Goal: Check status: Check status

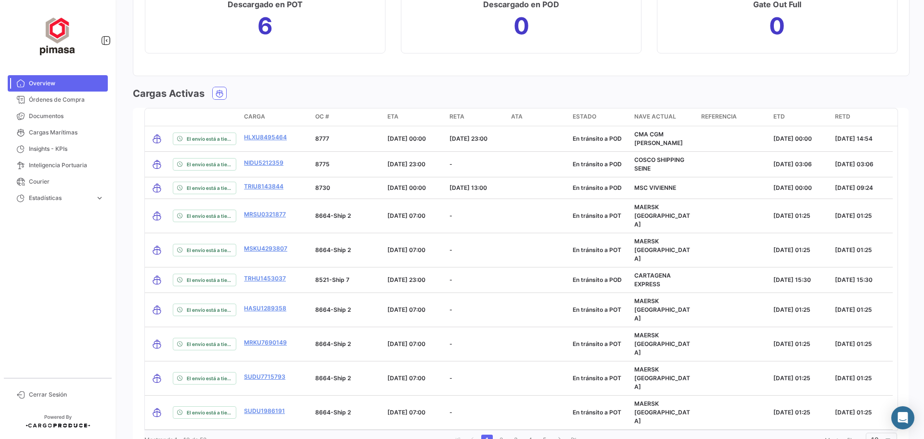
scroll to position [1088, 0]
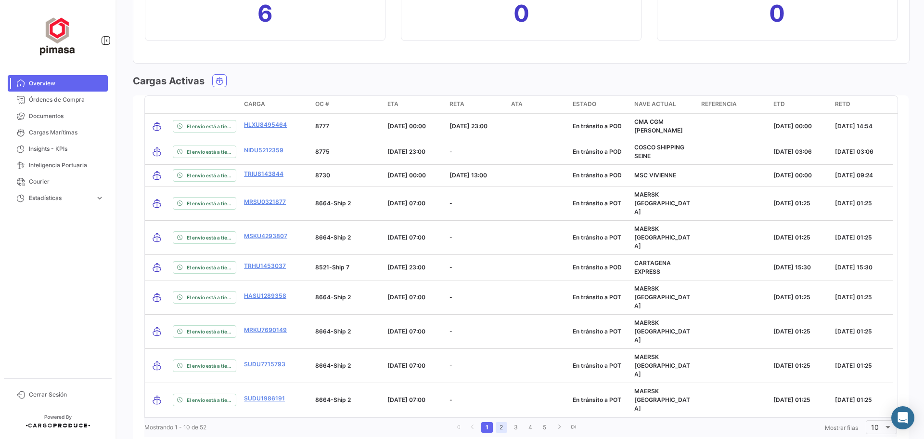
click at [501, 422] on link "2" at bounding box center [502, 427] width 12 height 11
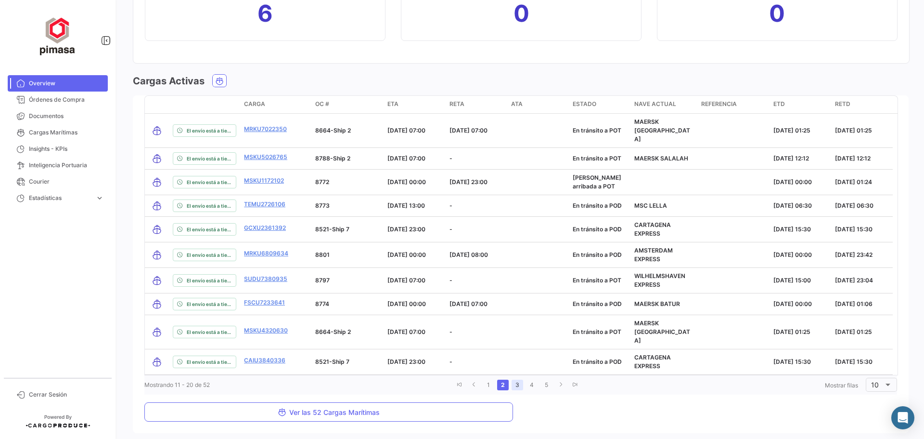
click at [515, 379] on link "3" at bounding box center [518, 384] width 12 height 11
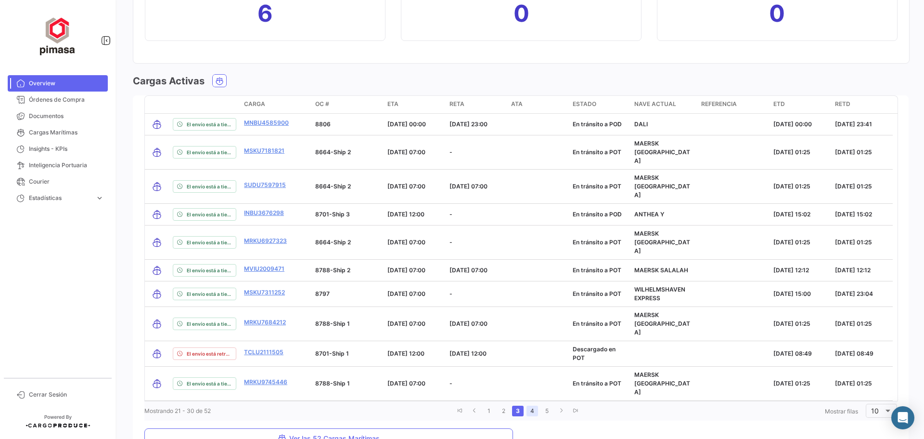
click at [531, 405] on link "4" at bounding box center [533, 410] width 12 height 11
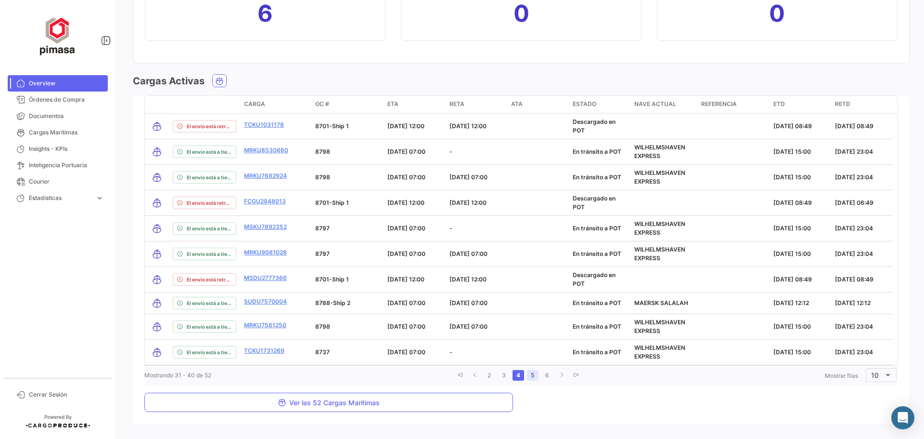
click at [533, 374] on link "5" at bounding box center [533, 375] width 12 height 11
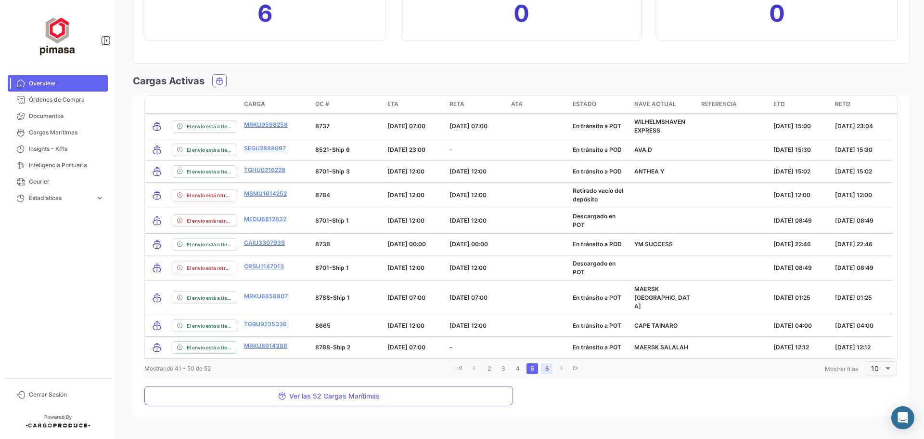
click at [545, 363] on link "6" at bounding box center [547, 368] width 12 height 11
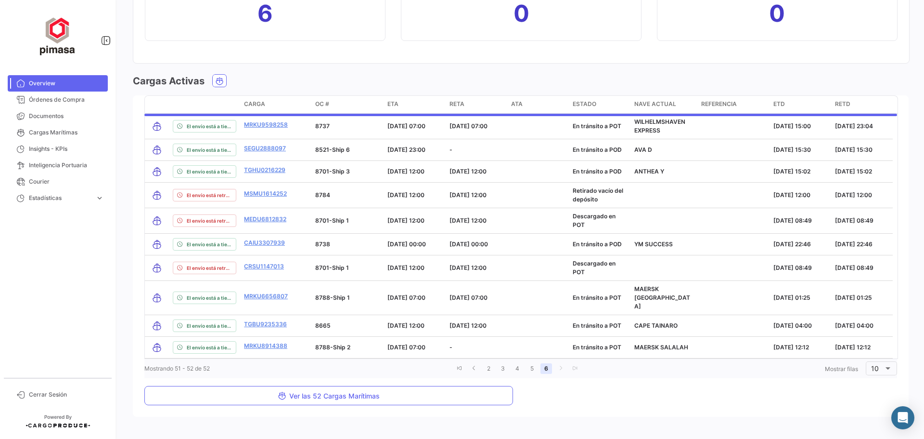
scroll to position [915, 0]
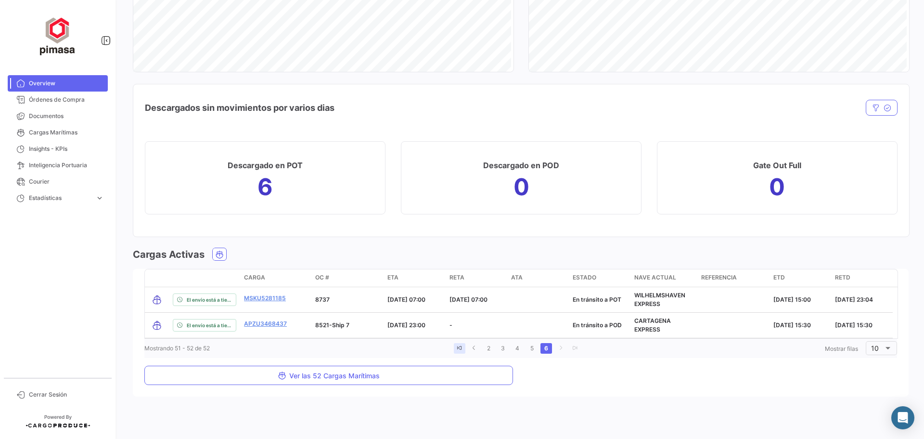
click at [459, 349] on icon "go to first page" at bounding box center [460, 348] width 6 height 6
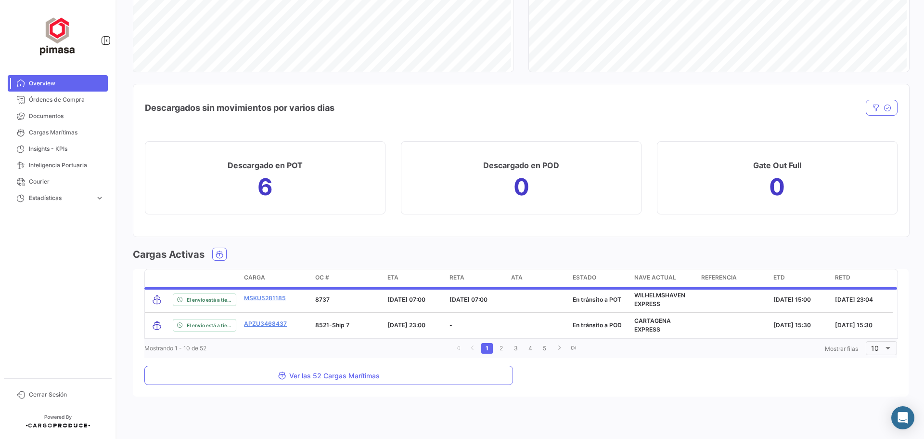
scroll to position [1088, 0]
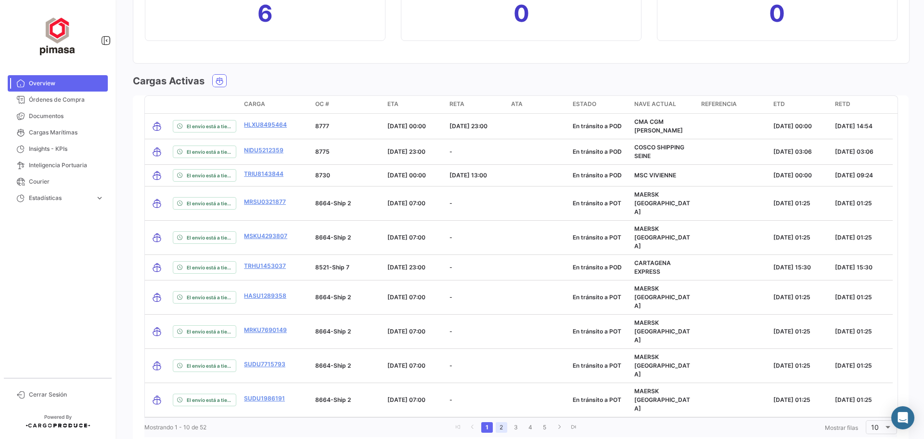
click at [499, 422] on link "2" at bounding box center [502, 427] width 12 height 11
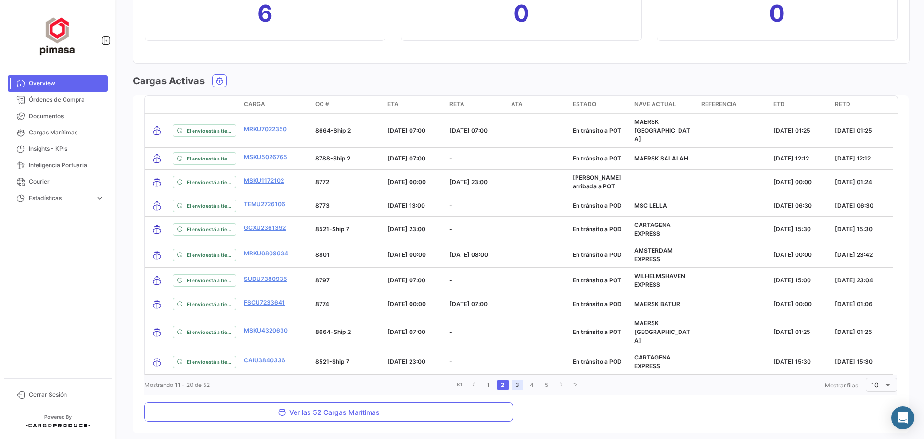
click at [516, 379] on link "3" at bounding box center [518, 384] width 12 height 11
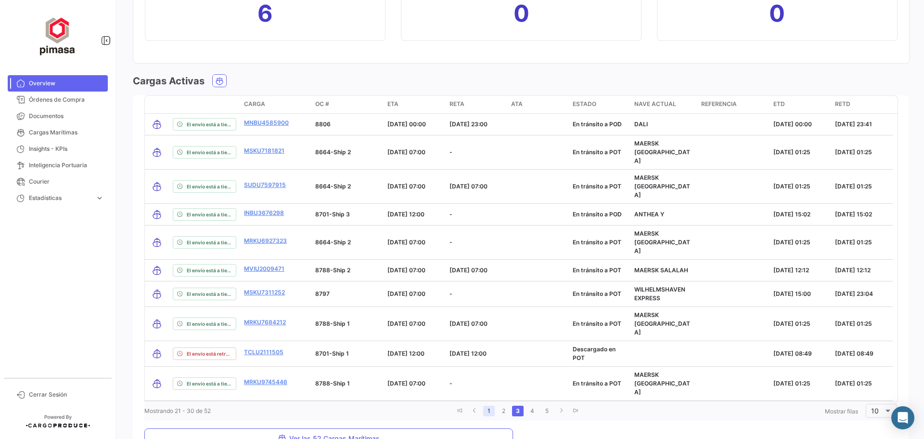
click at [487, 405] on link "1" at bounding box center [489, 410] width 12 height 11
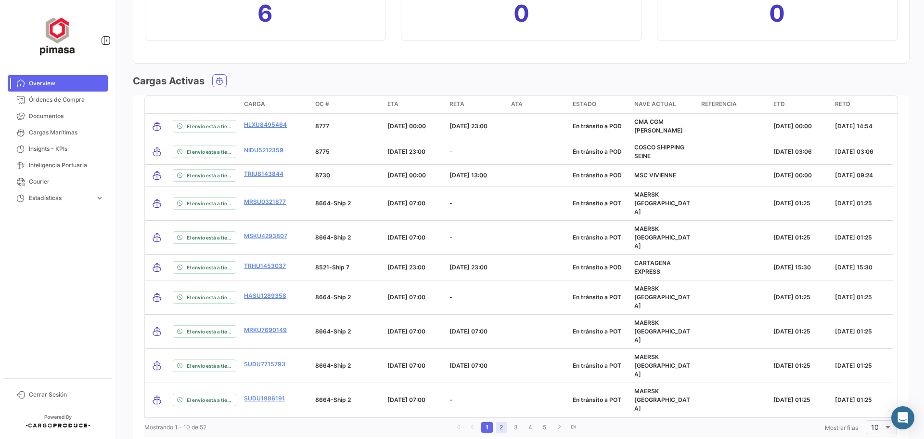
click at [500, 422] on link "2" at bounding box center [502, 427] width 12 height 11
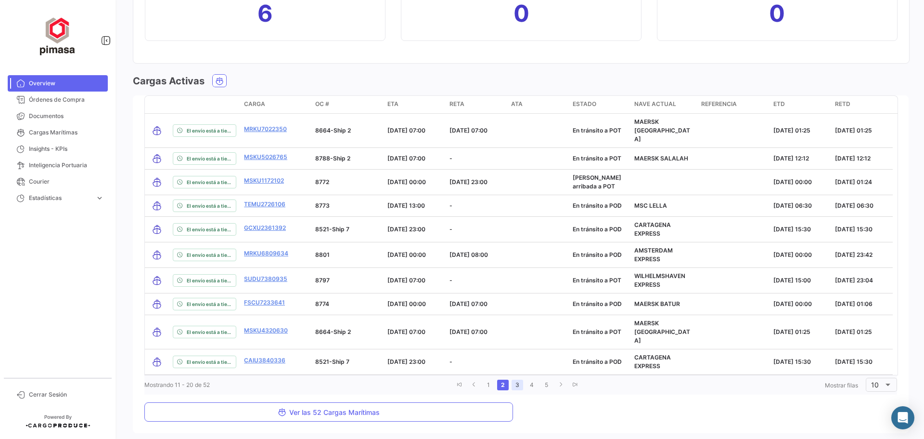
click at [517, 379] on link "3" at bounding box center [518, 384] width 12 height 11
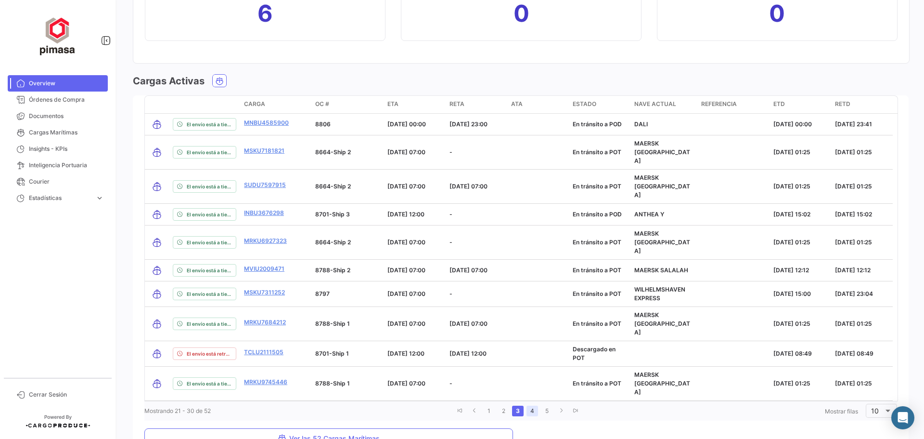
click at [530, 405] on link "4" at bounding box center [533, 410] width 12 height 11
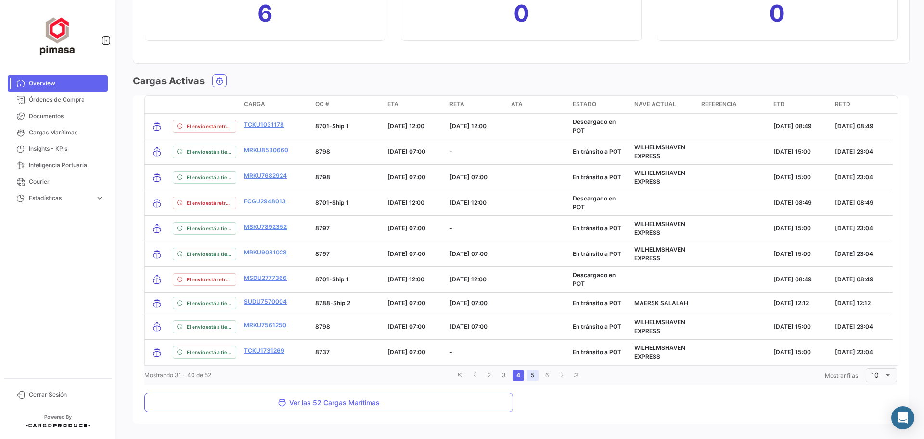
click at [533, 377] on link "5" at bounding box center [533, 375] width 12 height 11
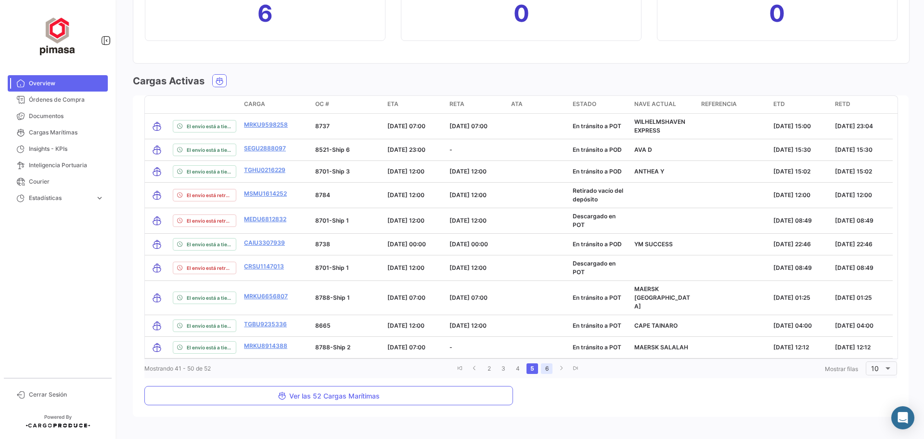
click at [544, 363] on link "6" at bounding box center [547, 368] width 12 height 11
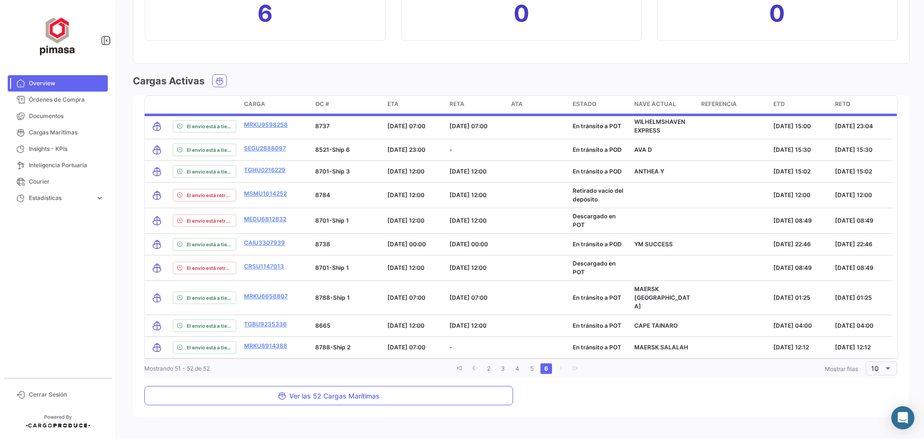
scroll to position [915, 0]
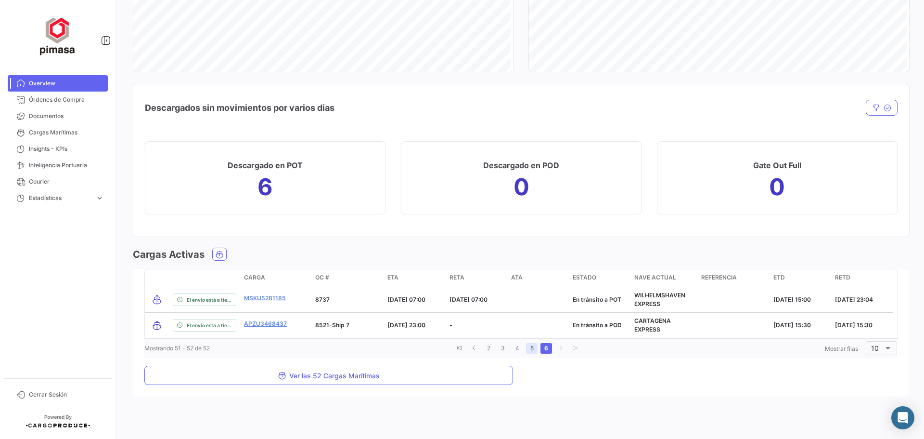
click at [530, 348] on link "5" at bounding box center [532, 348] width 12 height 11
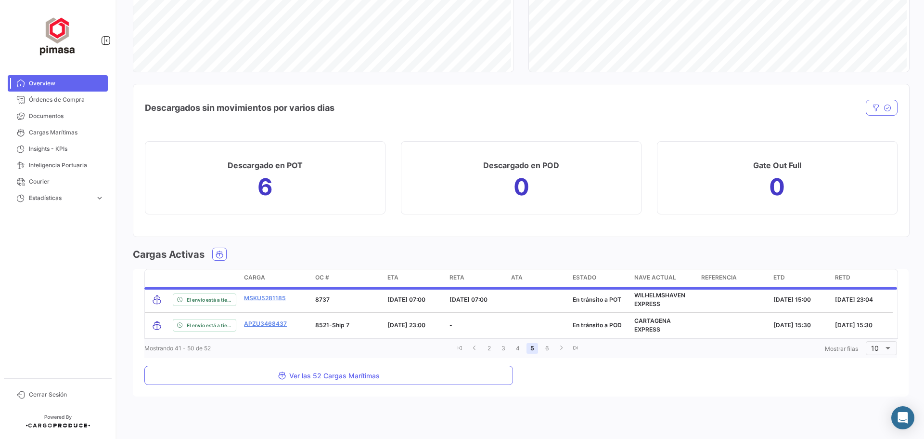
scroll to position [1088, 0]
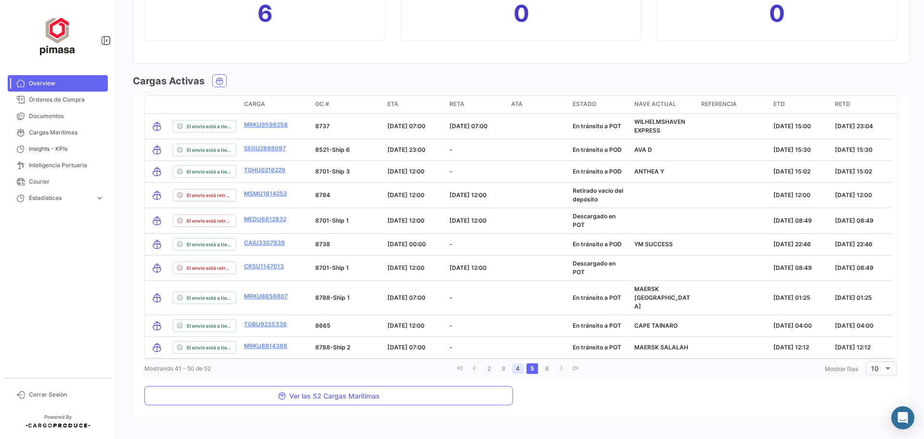
click at [519, 363] on link "4" at bounding box center [518, 368] width 12 height 11
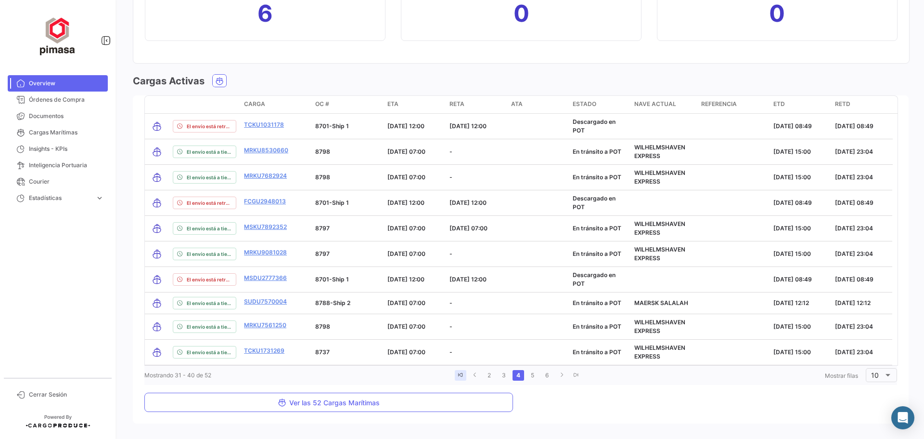
click at [459, 374] on icon "go to first page" at bounding box center [461, 375] width 6 height 6
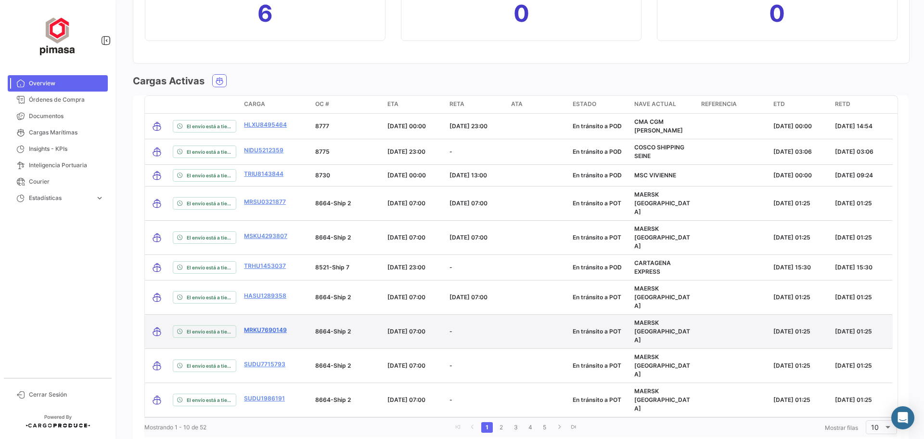
click at [262, 325] on link "MRKU7690149" at bounding box center [265, 329] width 43 height 9
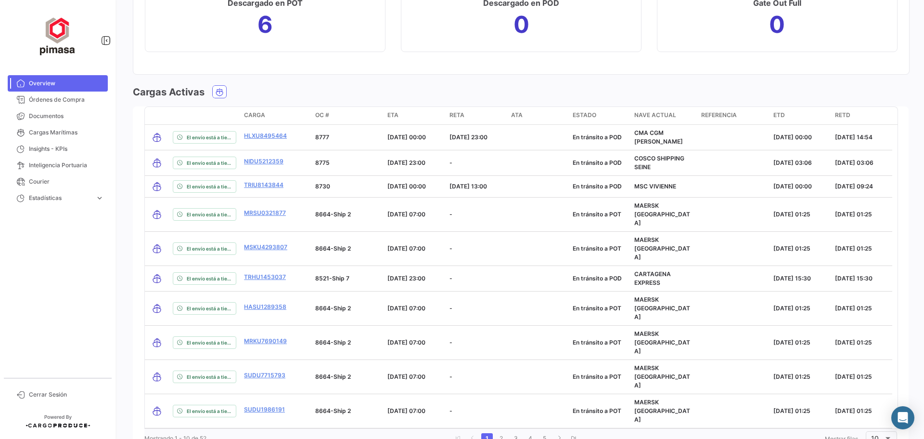
scroll to position [1088, 0]
